Goal: Task Accomplishment & Management: Complete application form

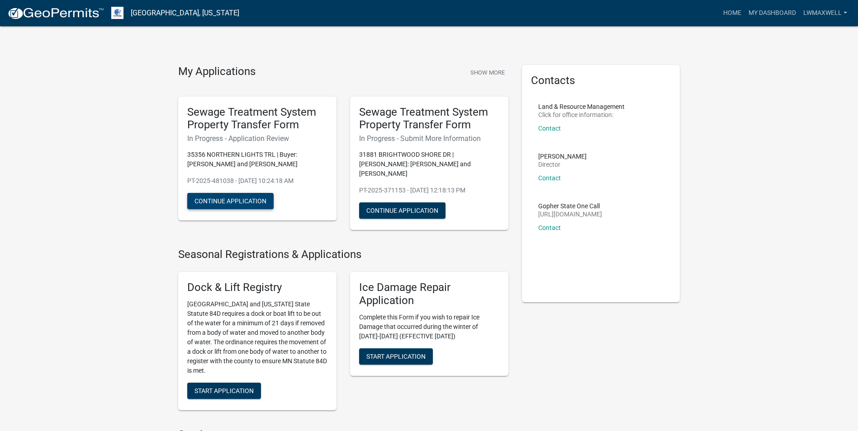
click at [234, 198] on button "Continue Application" at bounding box center [230, 201] width 86 height 16
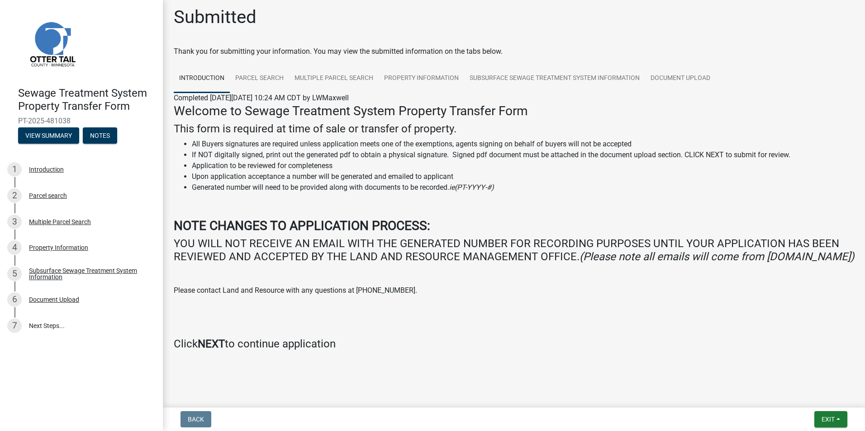
scroll to position [18, 0]
click at [66, 247] on div "Property Information" at bounding box center [58, 248] width 59 height 6
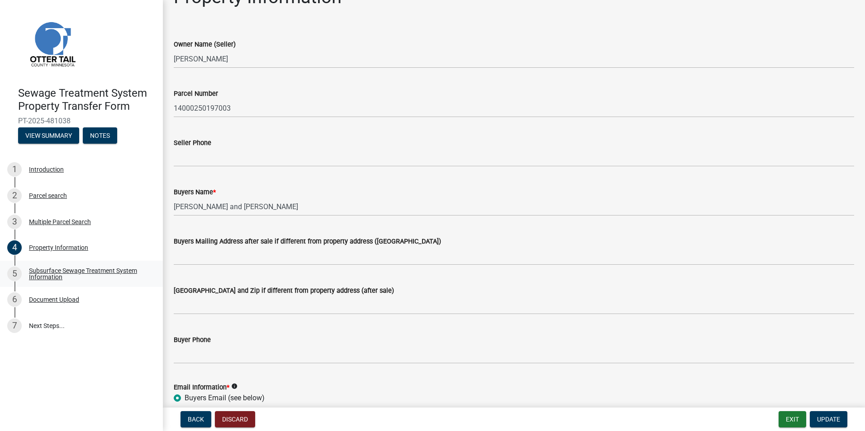
scroll to position [45, 0]
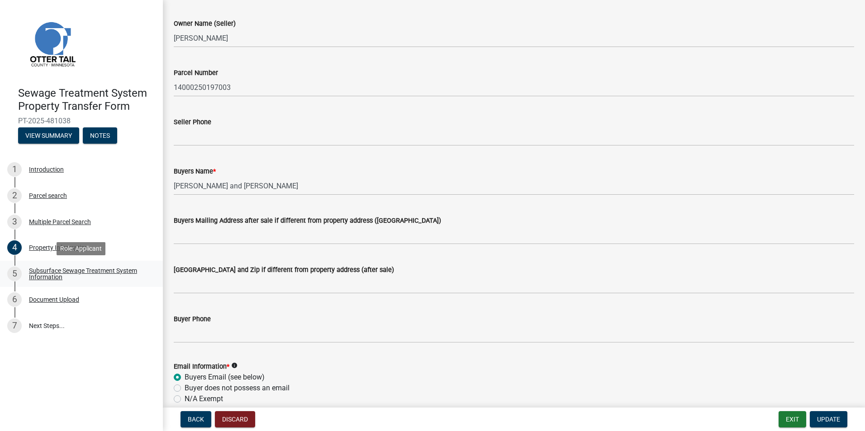
click at [120, 270] on div "Subsurface Sewage Treatment System Information" at bounding box center [88, 274] width 119 height 13
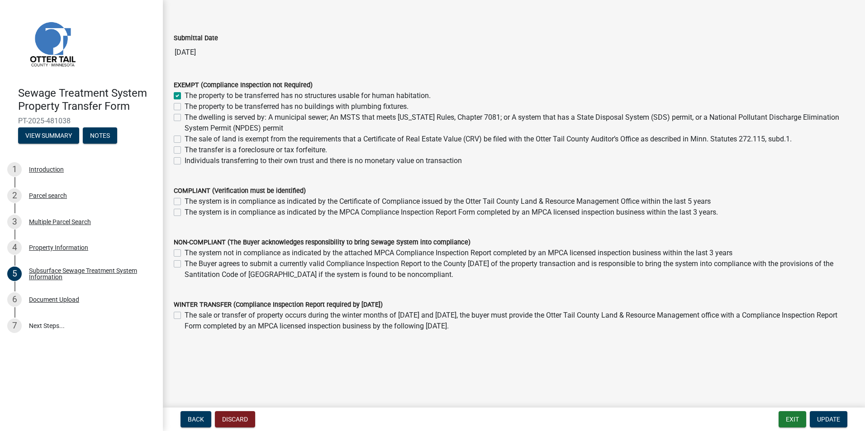
click at [182, 265] on div "The Buyer agrees to submit a currently valid Compliance Inspection Report to th…" at bounding box center [514, 270] width 680 height 22
click at [185, 265] on label "The Buyer agrees to submit a currently valid Compliance Inspection Report to th…" at bounding box center [519, 270] width 669 height 22
click at [185, 265] on input "The Buyer agrees to submit a currently valid Compliance Inspection Report to th…" at bounding box center [188, 262] width 6 height 6
checkbox input "true"
checkbox input "false"
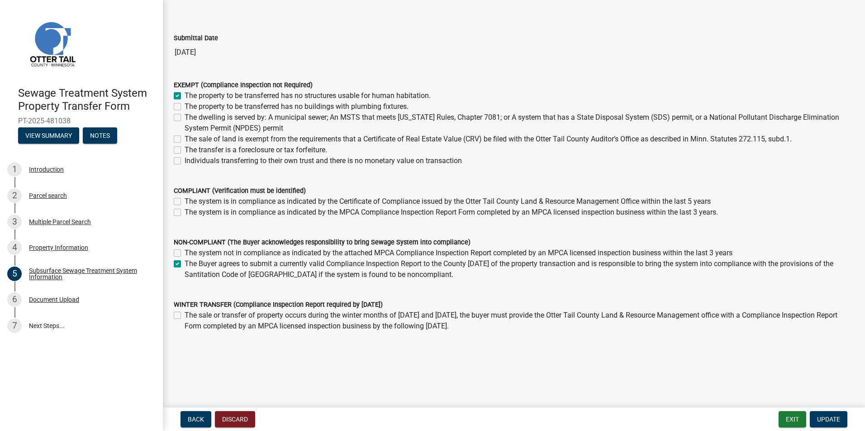
checkbox input "true"
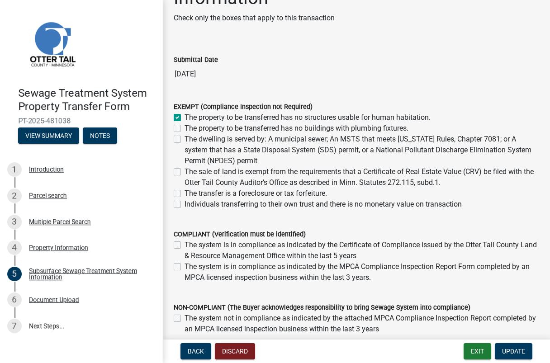
scroll to position [67, 0]
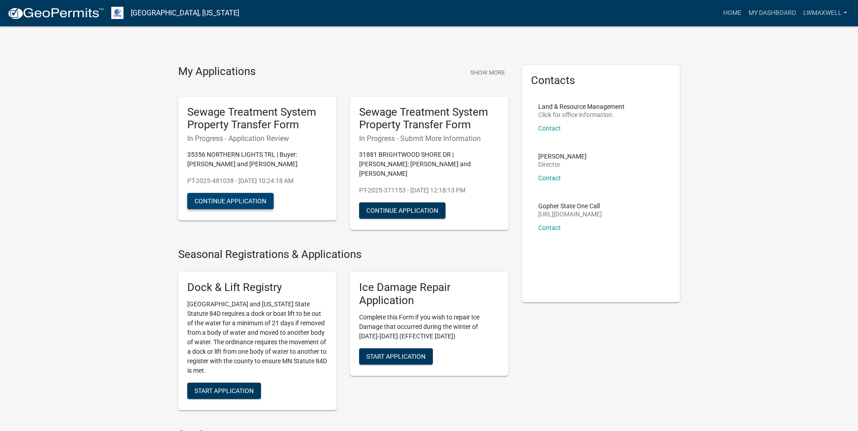
click at [242, 204] on button "Continue Application" at bounding box center [230, 201] width 86 height 16
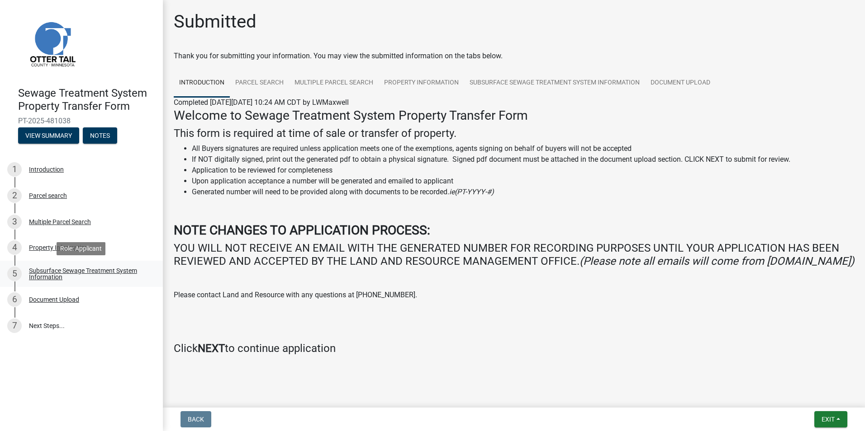
click at [68, 274] on div "Subsurface Sewage Treatment System Information" at bounding box center [88, 274] width 119 height 13
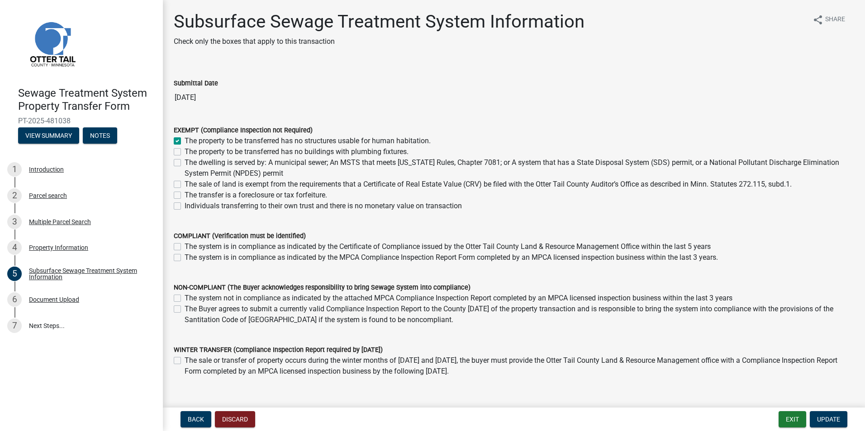
click at [185, 141] on label "The property to be transferred has no structures usable for human habitation." at bounding box center [308, 141] width 246 height 11
click at [185, 141] on input "The property to be transferred has no structures usable for human habitation." at bounding box center [188, 139] width 6 height 6
checkbox input "false"
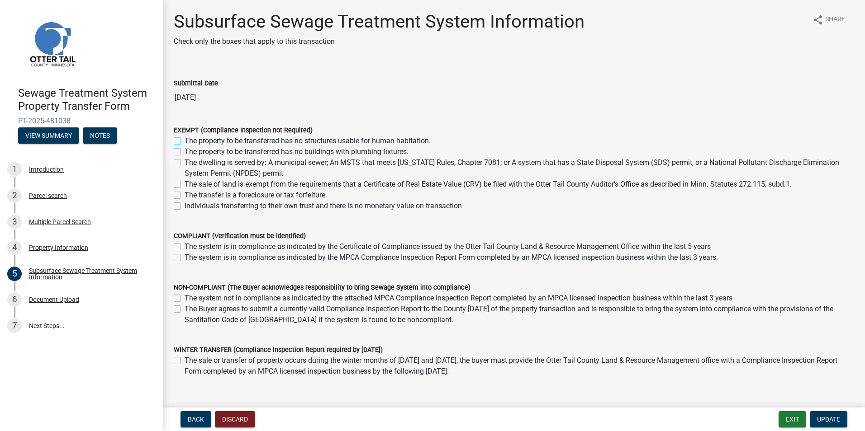
checkbox input "false"
click at [185, 308] on label "The Buyer agrees to submit a currently valid Compliance Inspection Report to th…" at bounding box center [519, 315] width 669 height 22
click at [185, 308] on input "The Buyer agrees to submit a currently valid Compliance Inspection Report to th…" at bounding box center [188, 307] width 6 height 6
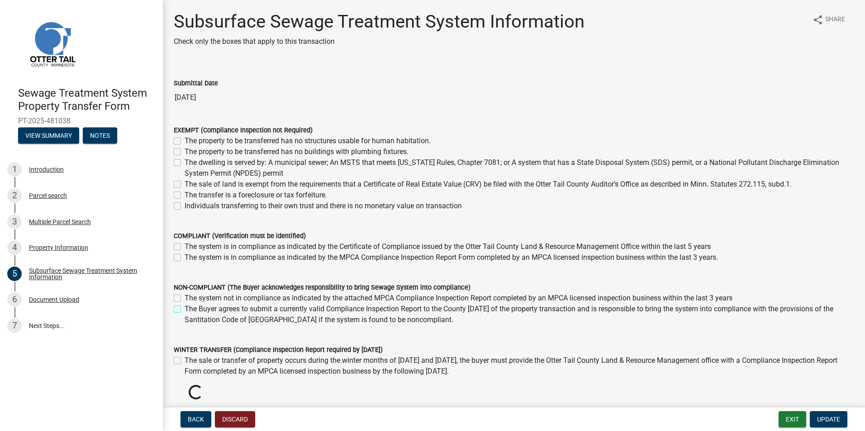
checkbox input "true"
checkbox input "false"
checkbox input "true"
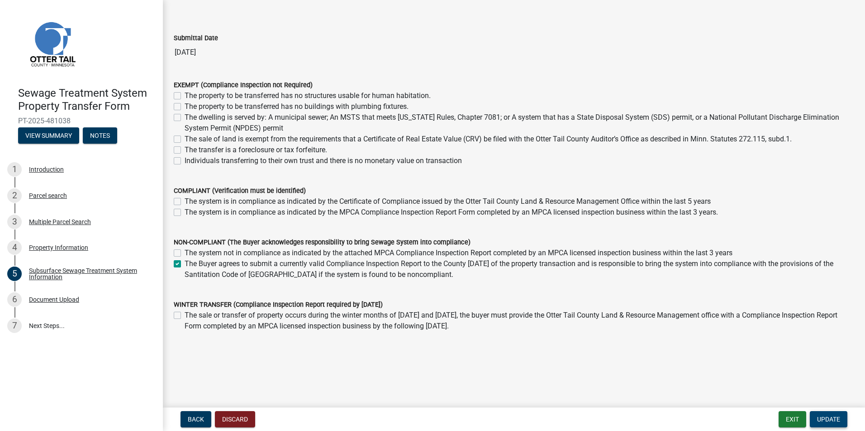
click at [828, 419] on span "Update" at bounding box center [828, 419] width 23 height 7
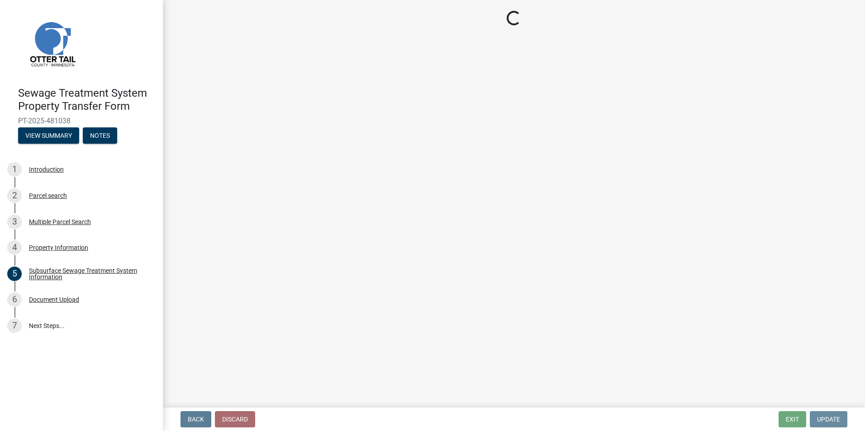
scroll to position [0, 0]
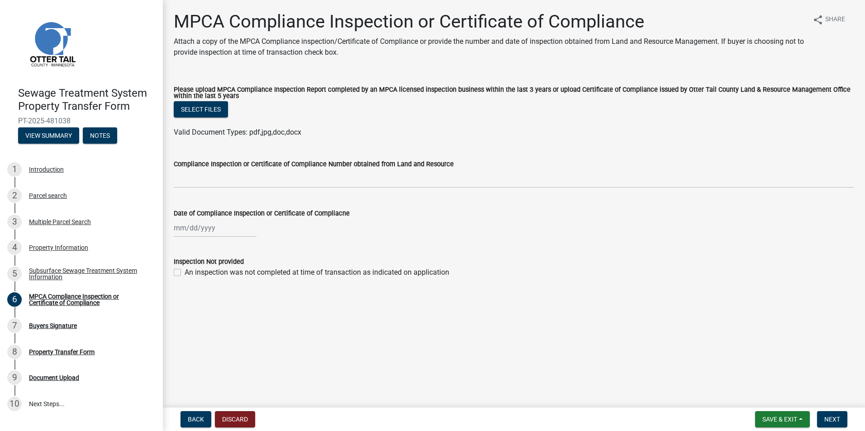
click at [238, 274] on label "An inspection was not completed at time of transaction as indicated on applicat…" at bounding box center [317, 272] width 265 height 11
click at [190, 273] on input "An inspection was not completed at time of transaction as indicated on applicat…" at bounding box center [188, 270] width 6 height 6
checkbox input "true"
click at [826, 418] on span "Next" at bounding box center [832, 419] width 16 height 7
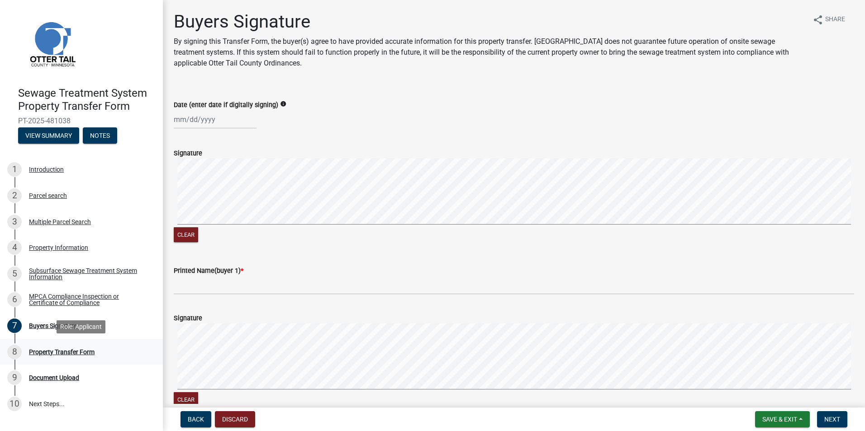
click at [65, 354] on div "Property Transfer Form" at bounding box center [62, 352] width 66 height 6
click at [69, 353] on div "Property Transfer Form" at bounding box center [62, 352] width 66 height 6
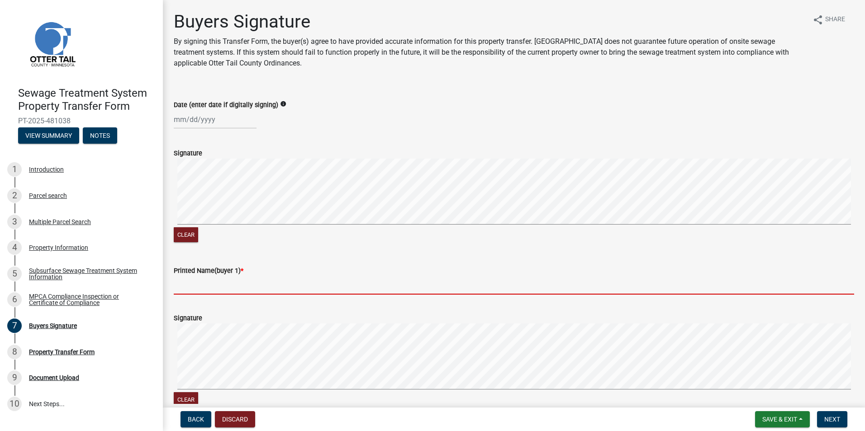
click at [202, 290] on input "Printed Name(buyer 1) *" at bounding box center [514, 285] width 680 height 19
paste input "Andre W Zimiga and Anne E Zimiga"
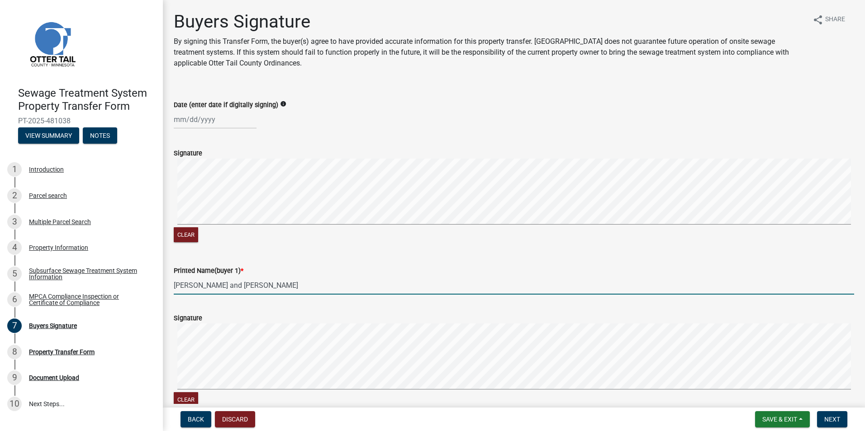
drag, startPoint x: 298, startPoint y: 287, endPoint x: 239, endPoint y: 281, distance: 59.5
click at [239, 281] on input "Andre W Zimiga and Anne E Zimiga" at bounding box center [514, 285] width 680 height 19
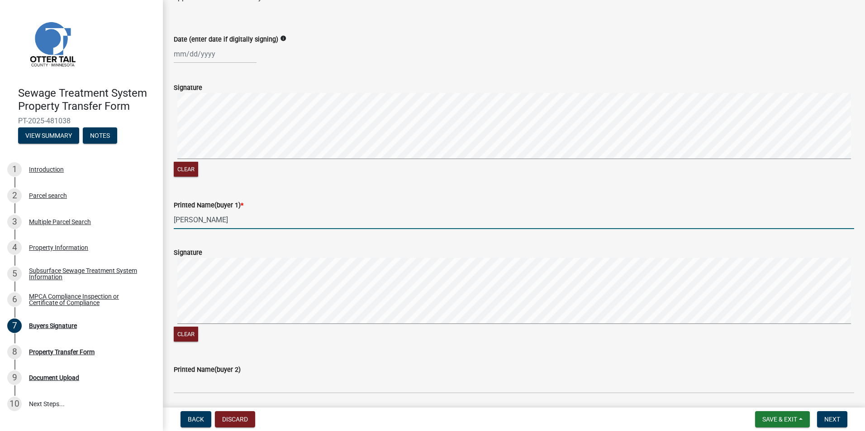
scroll to position [90, 0]
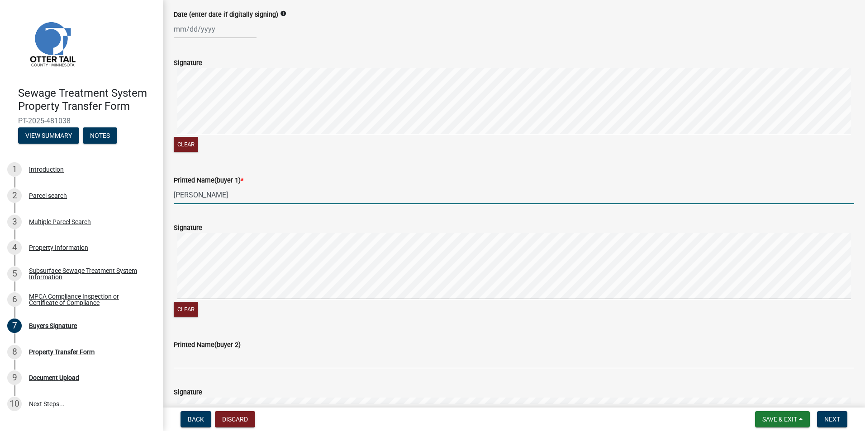
type input "Andre W Zimiga"
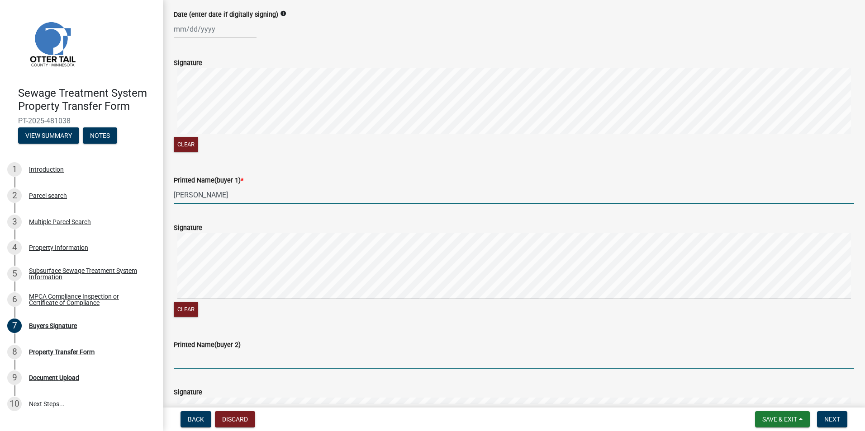
click at [201, 355] on input "Printed Name(buyer 2)" at bounding box center [514, 360] width 680 height 19
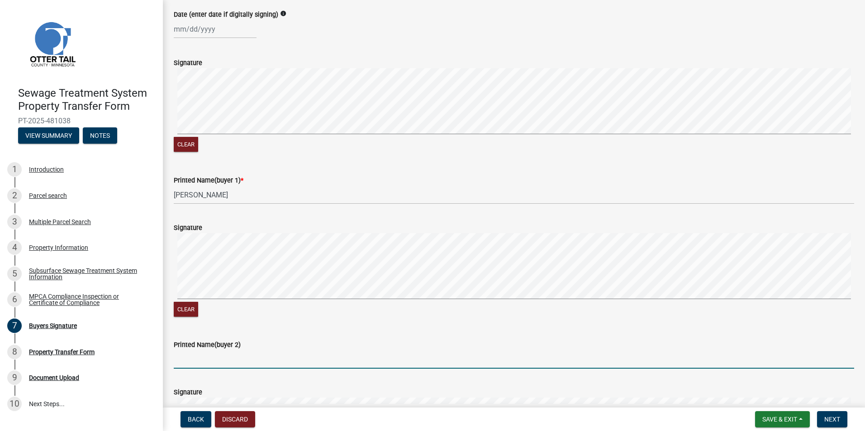
paste input "Anne E Zimiga"
type input "Anne E Zimiga"
click at [834, 415] on button "Next" at bounding box center [832, 420] width 30 height 16
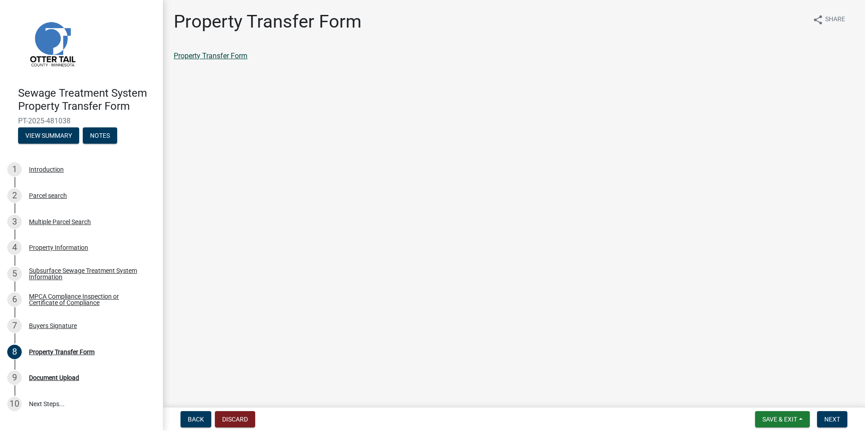
click at [229, 50] on div "Property Transfer Form share Share Property Transfer Form" at bounding box center [514, 44] width 694 height 66
click at [229, 58] on link "Property Transfer Form" at bounding box center [211, 56] width 74 height 9
